Goal: Communication & Community: Participate in discussion

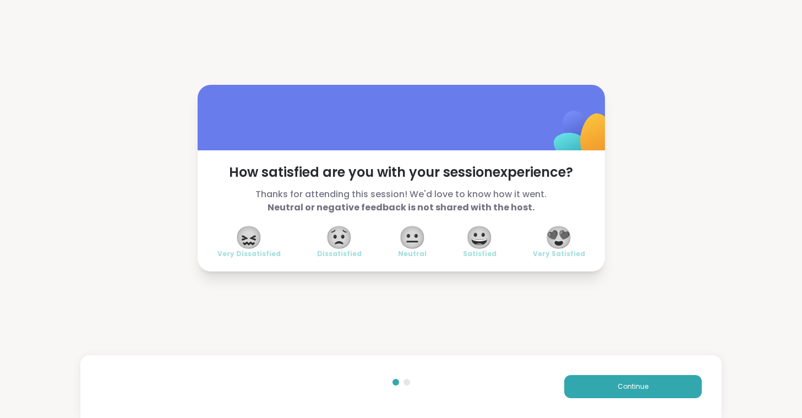
click at [557, 231] on span "😍" at bounding box center [559, 237] width 28 height 20
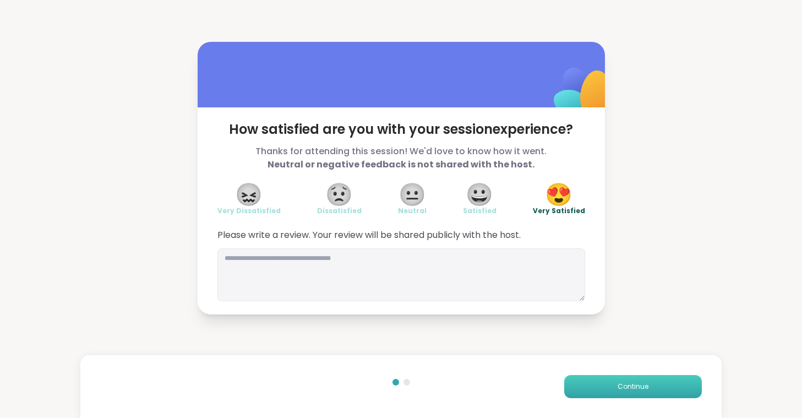
click at [605, 390] on button "Continue" at bounding box center [633, 386] width 138 height 23
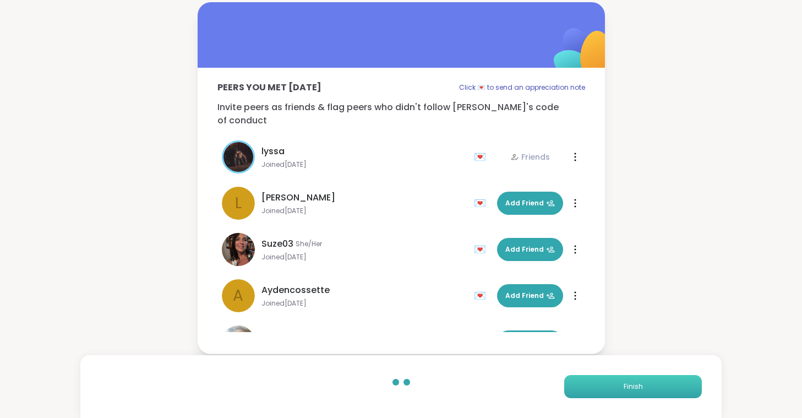
click at [605, 390] on button "Finish" at bounding box center [633, 386] width 138 height 23
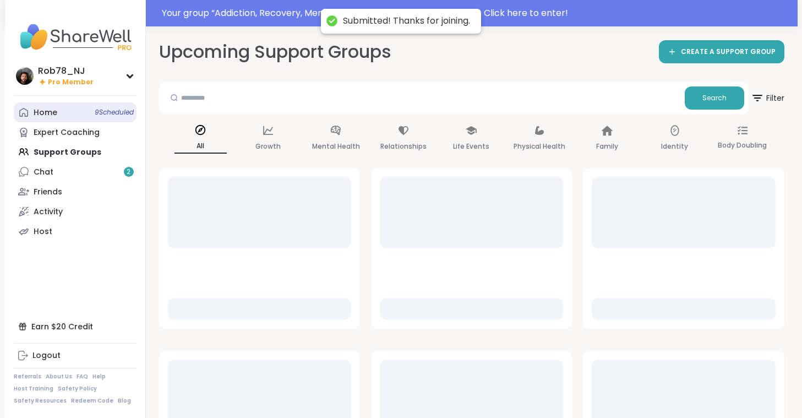
click at [78, 118] on link "Home 9 Scheduled" at bounding box center [75, 112] width 123 height 20
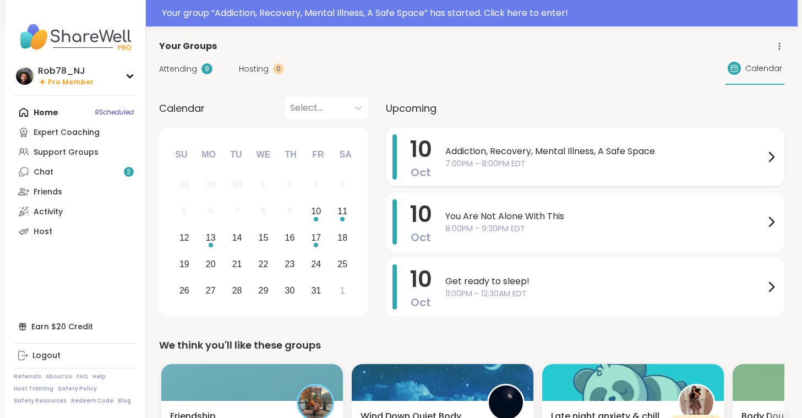
click at [524, 161] on span "7:00PM - 8:00PM EDT" at bounding box center [604, 164] width 319 height 12
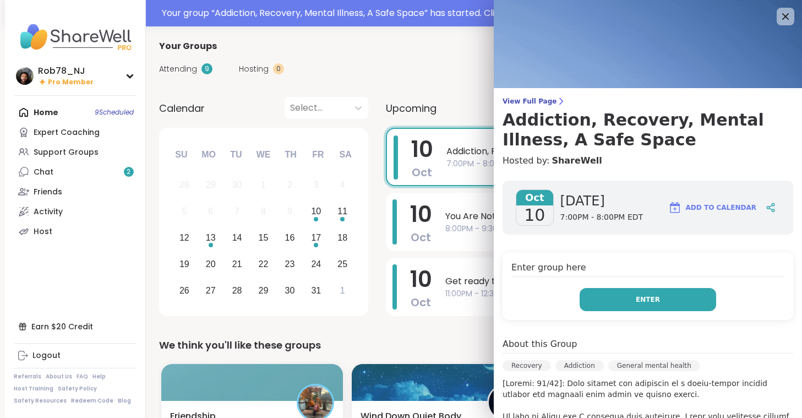
click at [647, 302] on span "Enter" at bounding box center [648, 300] width 24 height 10
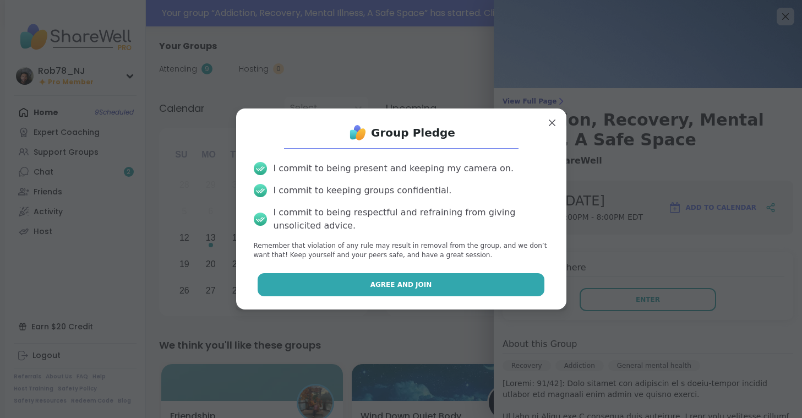
click at [410, 282] on span "Agree and Join" at bounding box center [402, 285] width 62 height 10
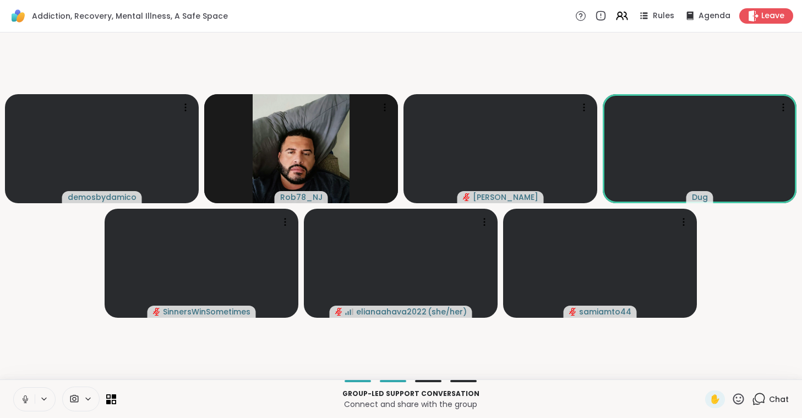
click at [26, 402] on icon at bounding box center [25, 399] width 10 height 10
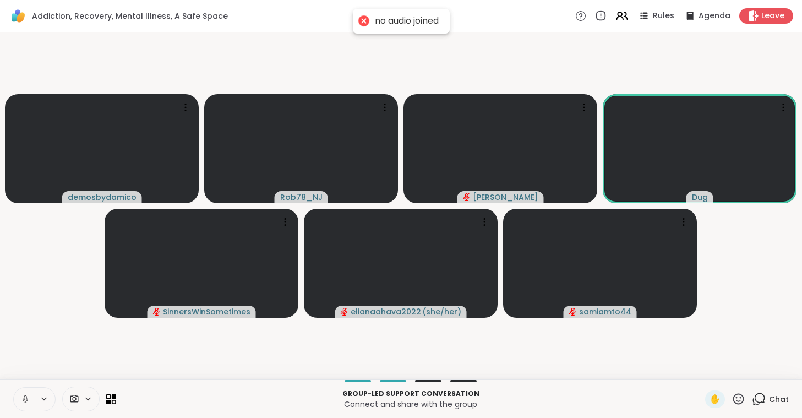
click at [26, 402] on icon at bounding box center [25, 399] width 10 height 10
click at [85, 402] on icon at bounding box center [88, 398] width 9 height 9
click at [79, 356] on div "ManyCam Virtual Webcam" at bounding box center [100, 359] width 117 height 13
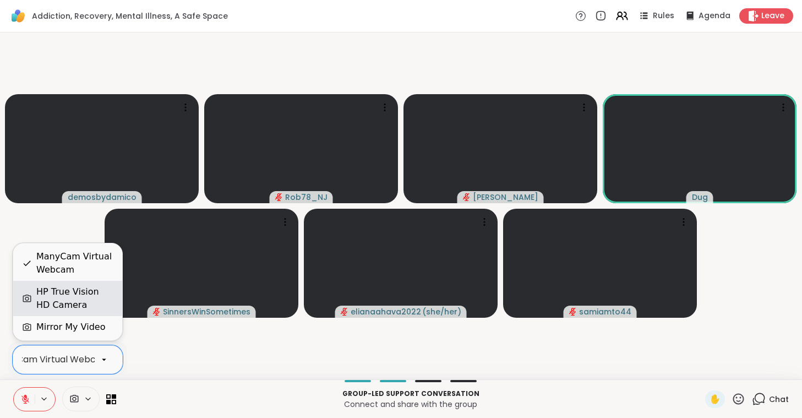
click at [77, 293] on div "HP True Vision HD Camera" at bounding box center [74, 298] width 77 height 26
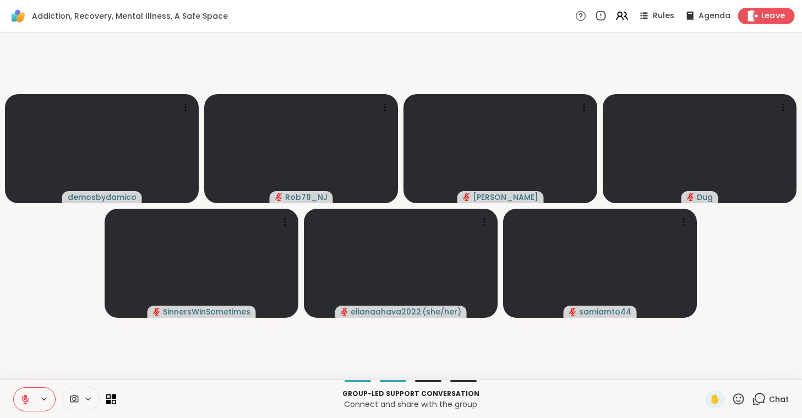
click at [769, 20] on span "Leave" at bounding box center [773, 16] width 24 height 12
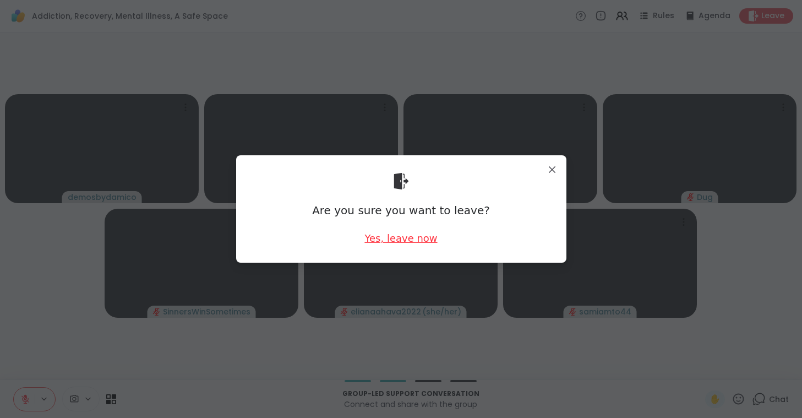
click at [406, 237] on div "Yes, leave now" at bounding box center [401, 238] width 73 height 14
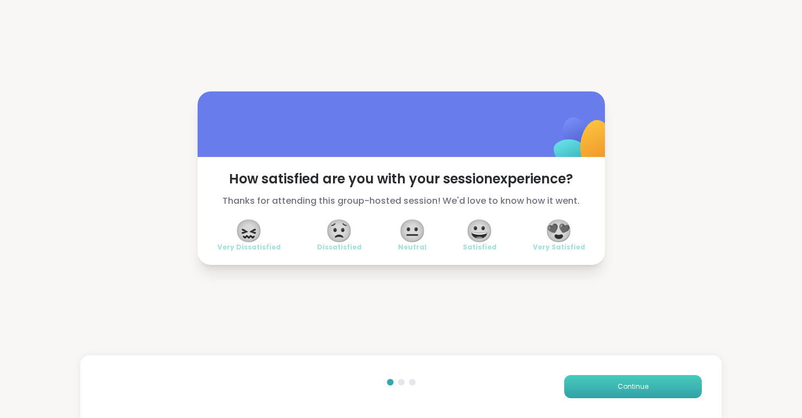
click at [628, 387] on span "Continue" at bounding box center [633, 387] width 31 height 10
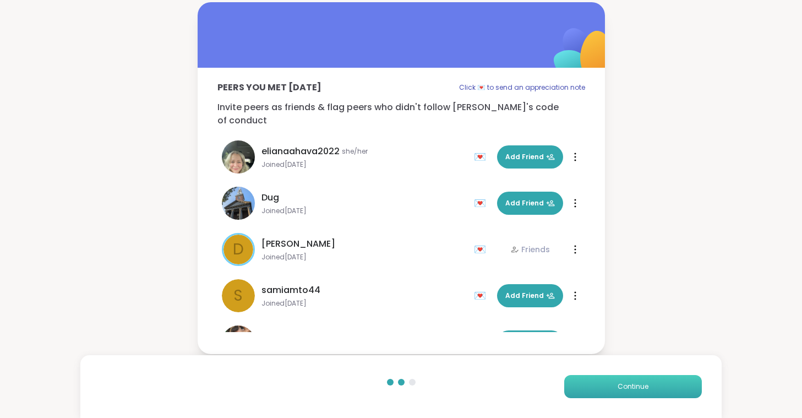
click at [628, 387] on span "Continue" at bounding box center [633, 387] width 31 height 10
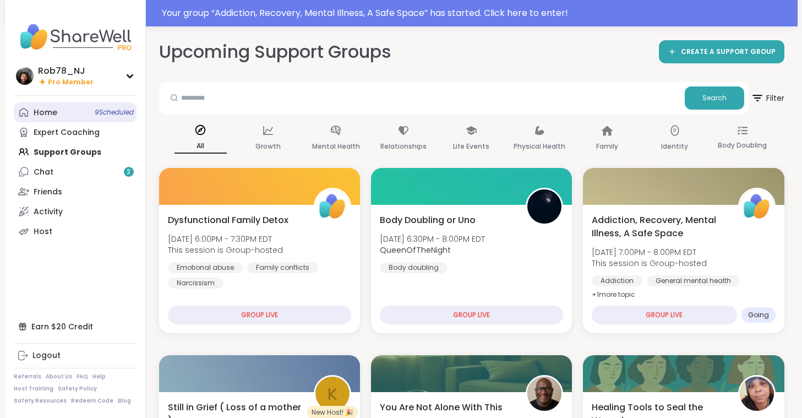
click at [95, 113] on span "9 Scheduled" at bounding box center [114, 112] width 39 height 9
